Goal: Information Seeking & Learning: Learn about a topic

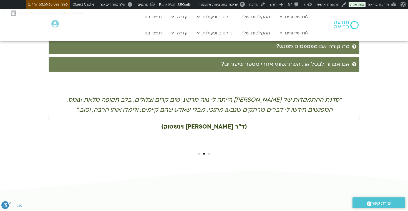
scroll to position [1156, 0]
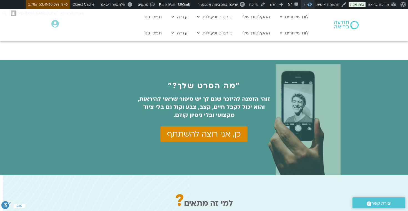
scroll to position [173, 0]
